Goal: Information Seeking & Learning: Learn about a topic

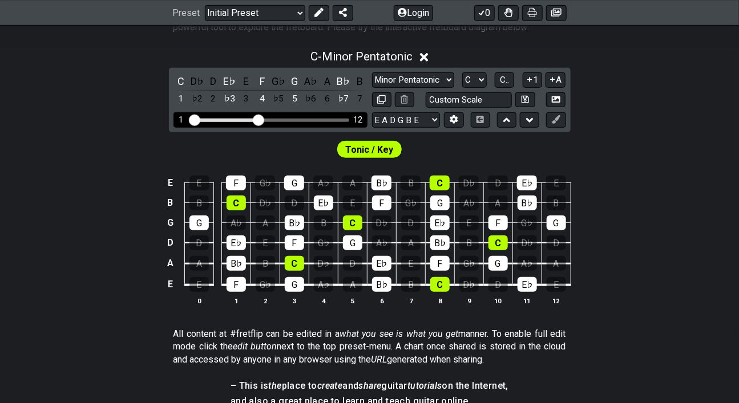
scroll to position [252, 0]
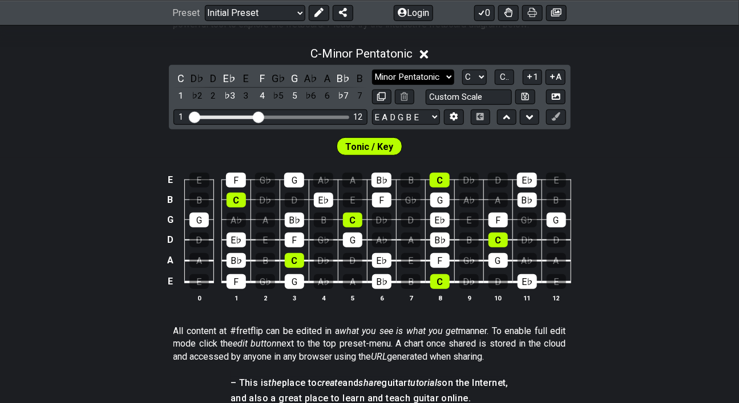
click at [454, 85] on select "Minor Pentatonic Click to edit Minor Pentatonic Major Pentatonic Minor Blues Ma…" at bounding box center [413, 77] width 82 height 15
select select "Major Blues"
click at [372, 85] on select "Minor Pentatonic Click to edit Minor Pentatonic Major Pentatonic Minor Blues Ma…" at bounding box center [413, 77] width 82 height 15
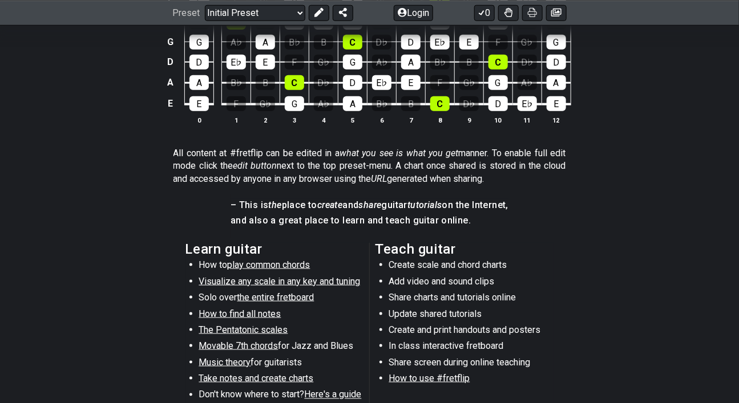
scroll to position [431, 0]
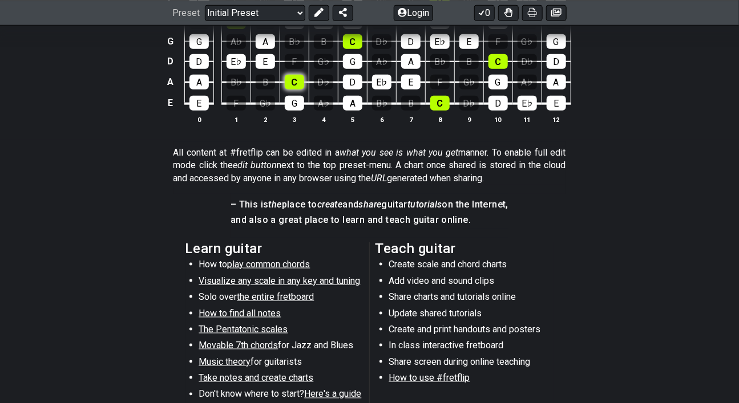
click at [285, 90] on div "C" at bounding box center [294, 82] width 19 height 15
click at [343, 90] on div "D" at bounding box center [352, 82] width 19 height 15
click at [344, 69] on div "G" at bounding box center [352, 61] width 19 height 15
click at [353, 90] on div "D" at bounding box center [352, 82] width 19 height 15
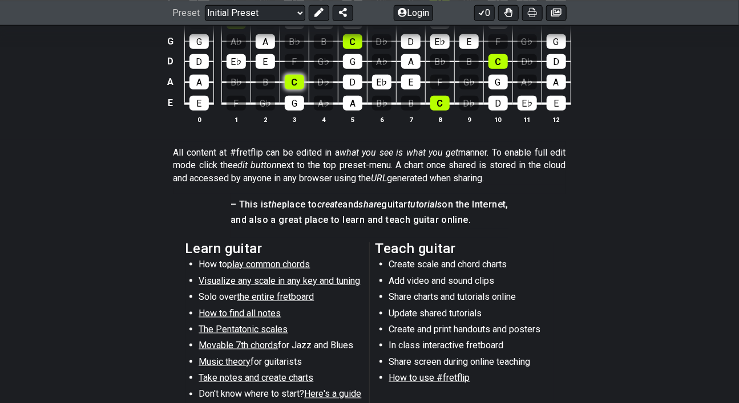
click at [285, 90] on div "C" at bounding box center [294, 82] width 19 height 15
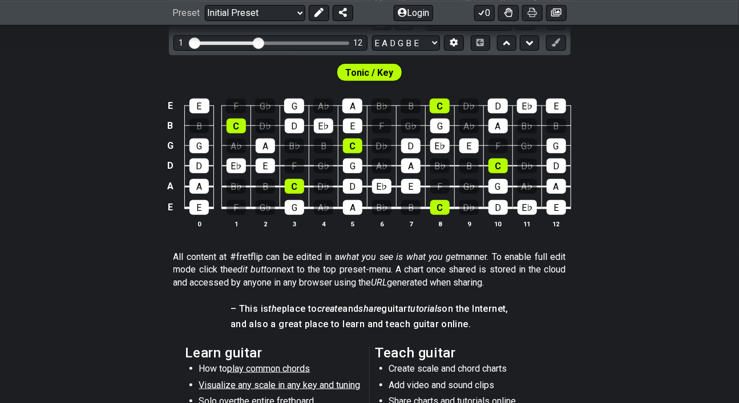
scroll to position [305, 0]
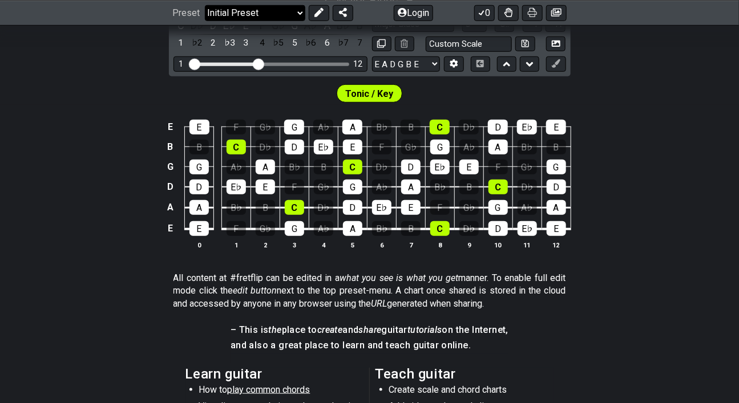
click at [305, 21] on select "Welcome to #fretflip! Initial Preset Custom Preset Minor Pentatonic Major Penta…" at bounding box center [255, 13] width 100 height 16
click at [218, 6] on select "Welcome to #fretflip! Initial Preset Custom Preset Minor Pentatonic Major Penta…" at bounding box center [255, 13] width 100 height 16
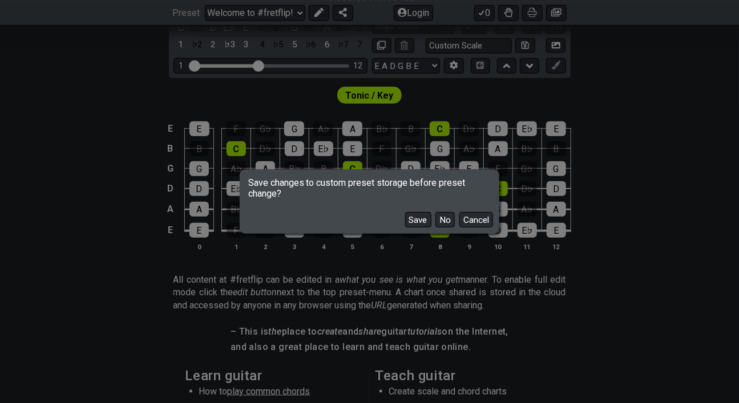
scroll to position [303, 0]
click at [431, 228] on button "Save" at bounding box center [418, 219] width 26 height 15
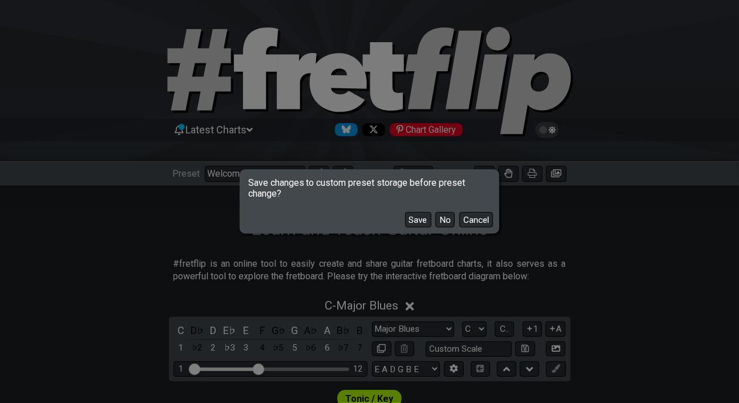
select select "/3nps-caged-shapes"
select select "A"
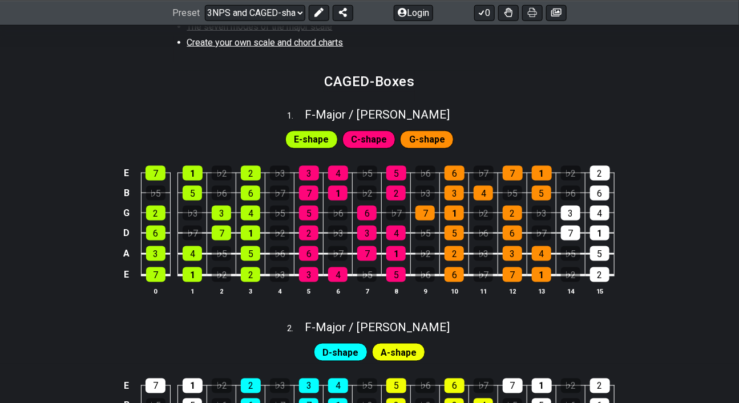
scroll to position [563, 0]
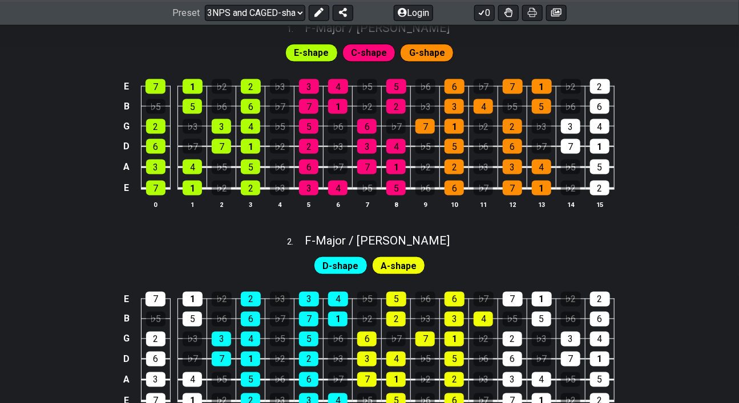
click at [342, 62] on div "C-shape" at bounding box center [369, 53] width 54 height 18
click at [307, 62] on span "E-shape" at bounding box center [311, 53] width 35 height 17
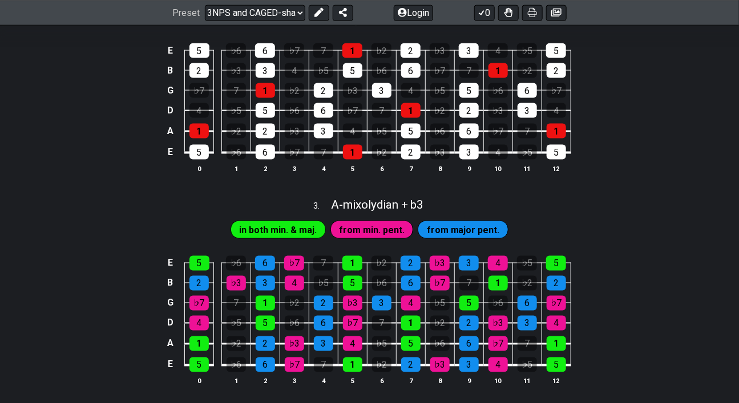
select select "/the-7-modes"
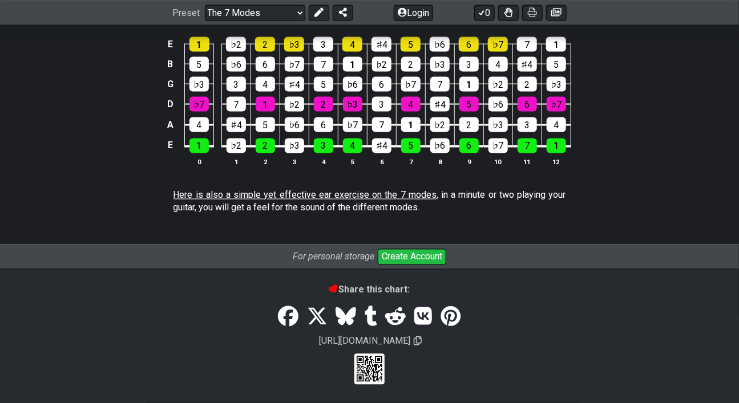
scroll to position [3170, 0]
drag, startPoint x: 293, startPoint y: 243, endPoint x: 318, endPoint y: 217, distance: 35.9
click at [293, 22] on div "[PERSON_NAME] I [PERSON_NAME]" at bounding box center [369, 10] width 237 height 23
select select "E"
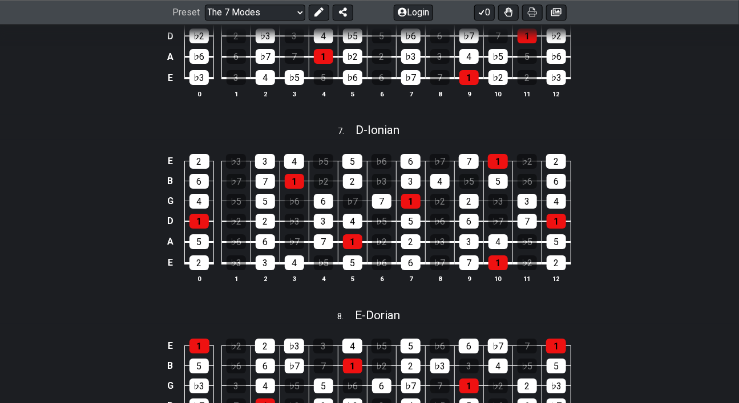
scroll to position [1319, 0]
